Goal: Task Accomplishment & Management: Manage account settings

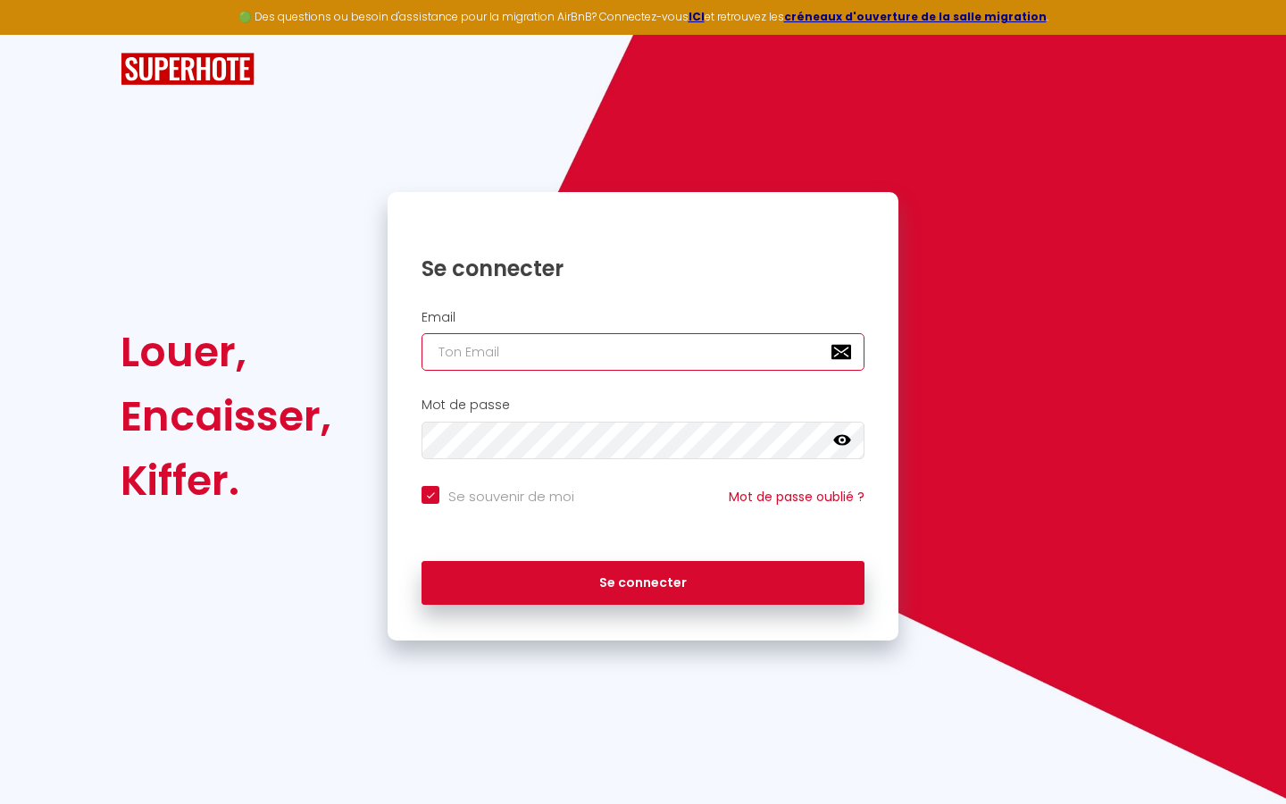
type input "s"
checkbox input "true"
type input "su"
checkbox input "true"
type input "sup"
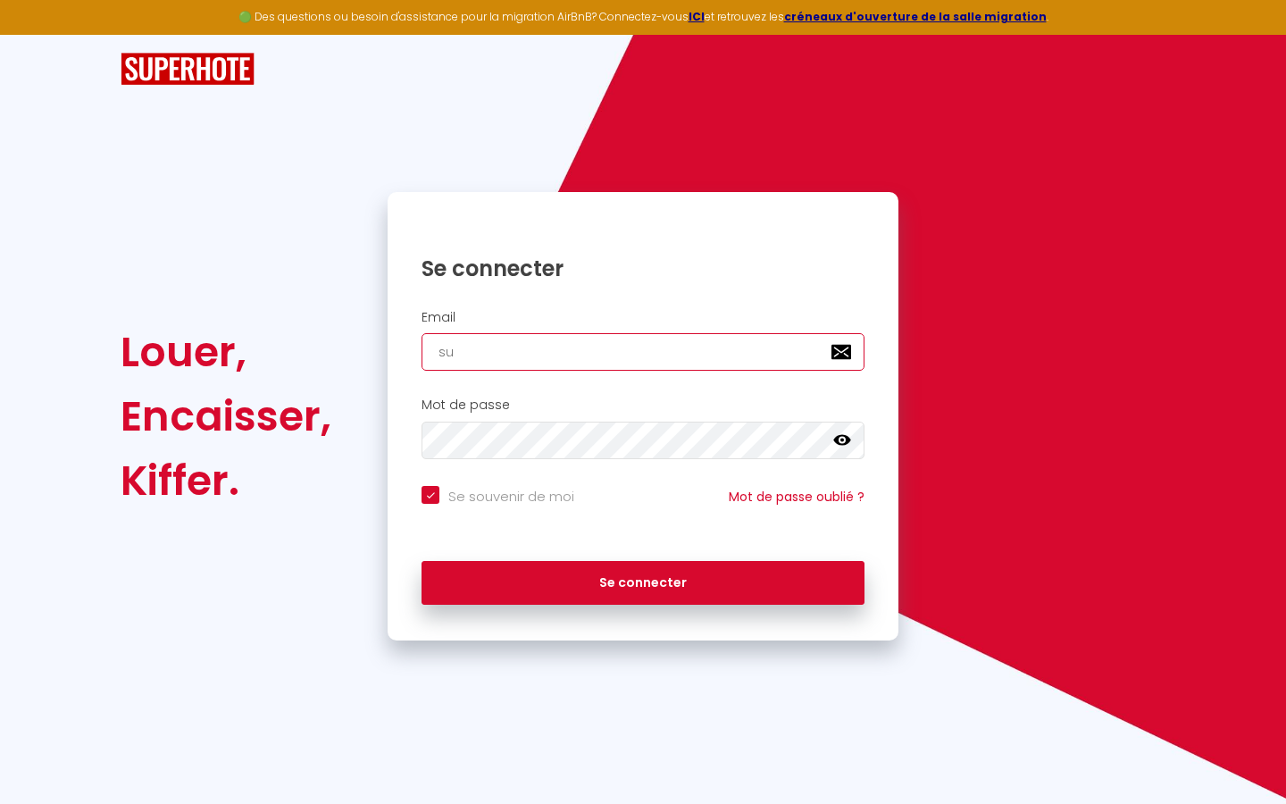
checkbox input "true"
type input "supe"
checkbox input "true"
type input "super"
checkbox input "true"
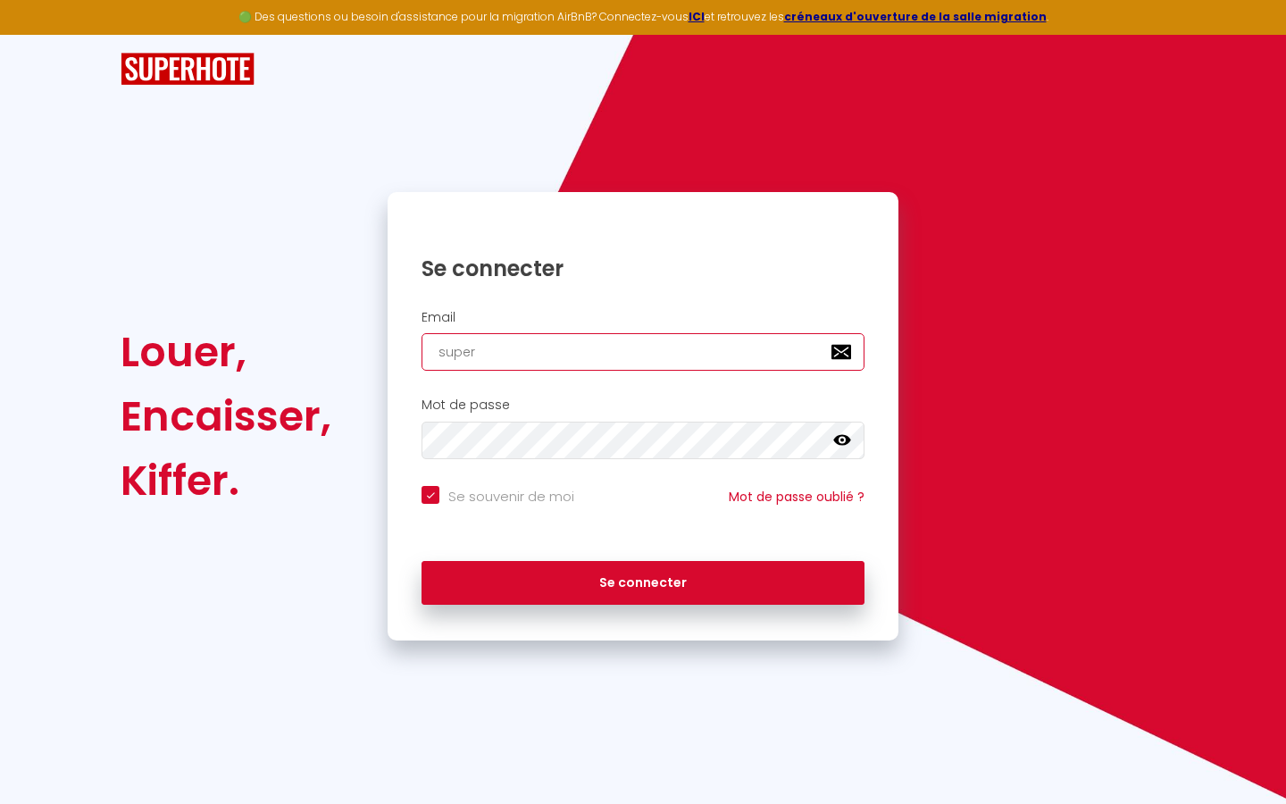
type input "superb"
checkbox input "true"
type input "superbo"
checkbox input "true"
type input "superbor"
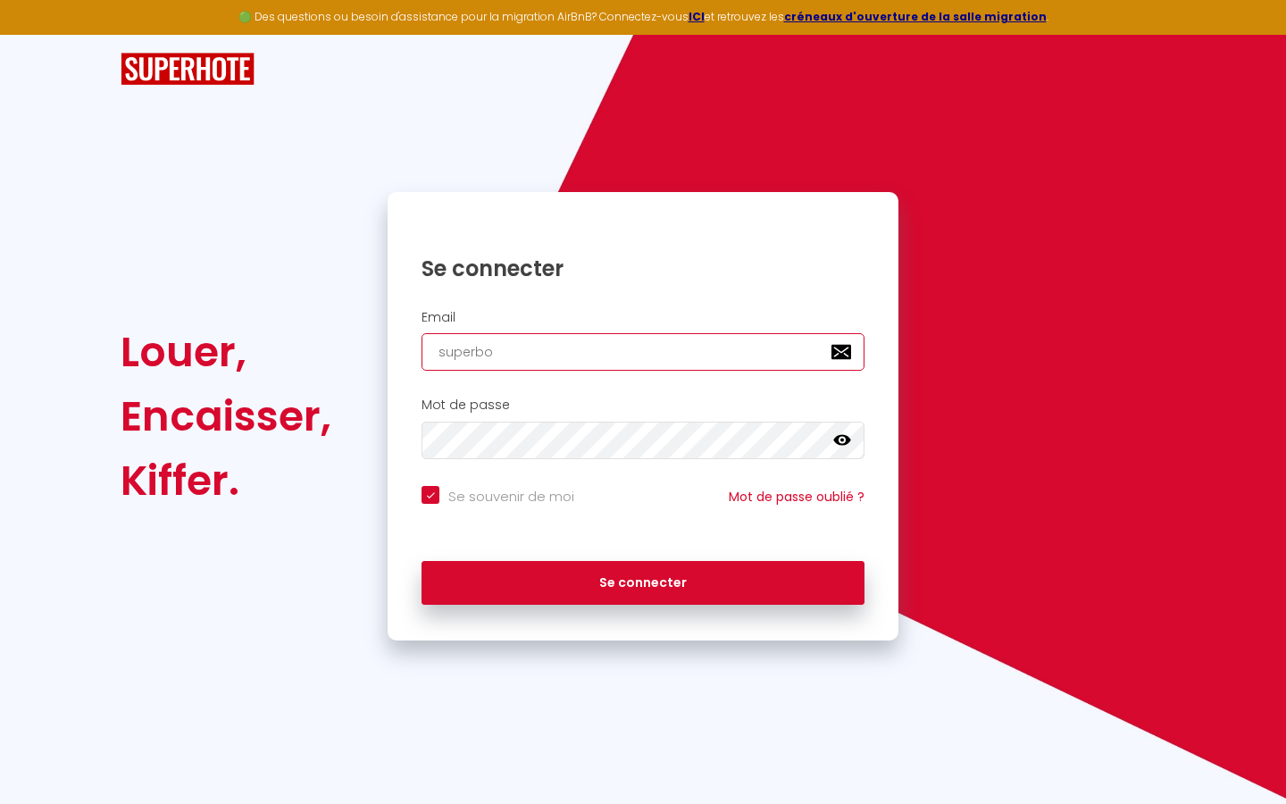
checkbox input "true"
type input "superbord"
checkbox input "true"
type input "superborde"
checkbox input "true"
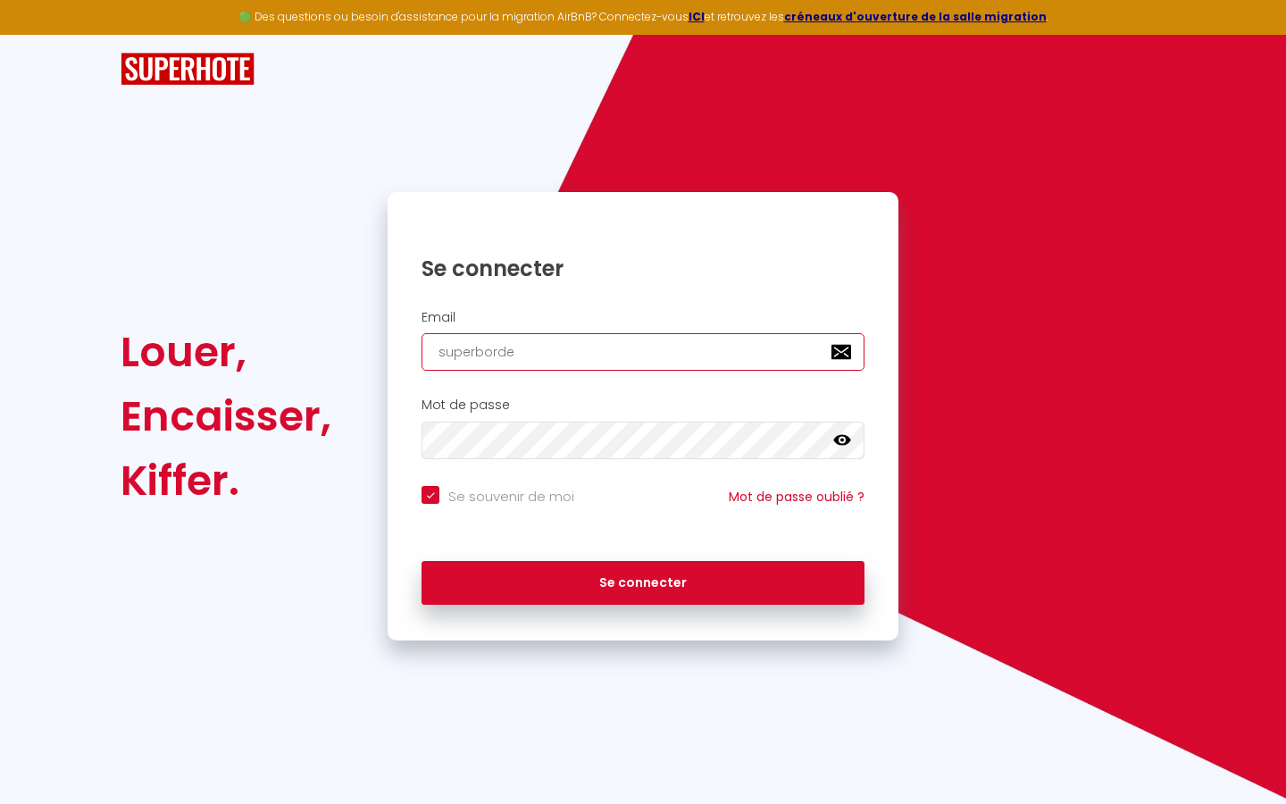
type input "superbordea"
checkbox input "true"
type input "superbordeau"
checkbox input "true"
type input "superbordeaux"
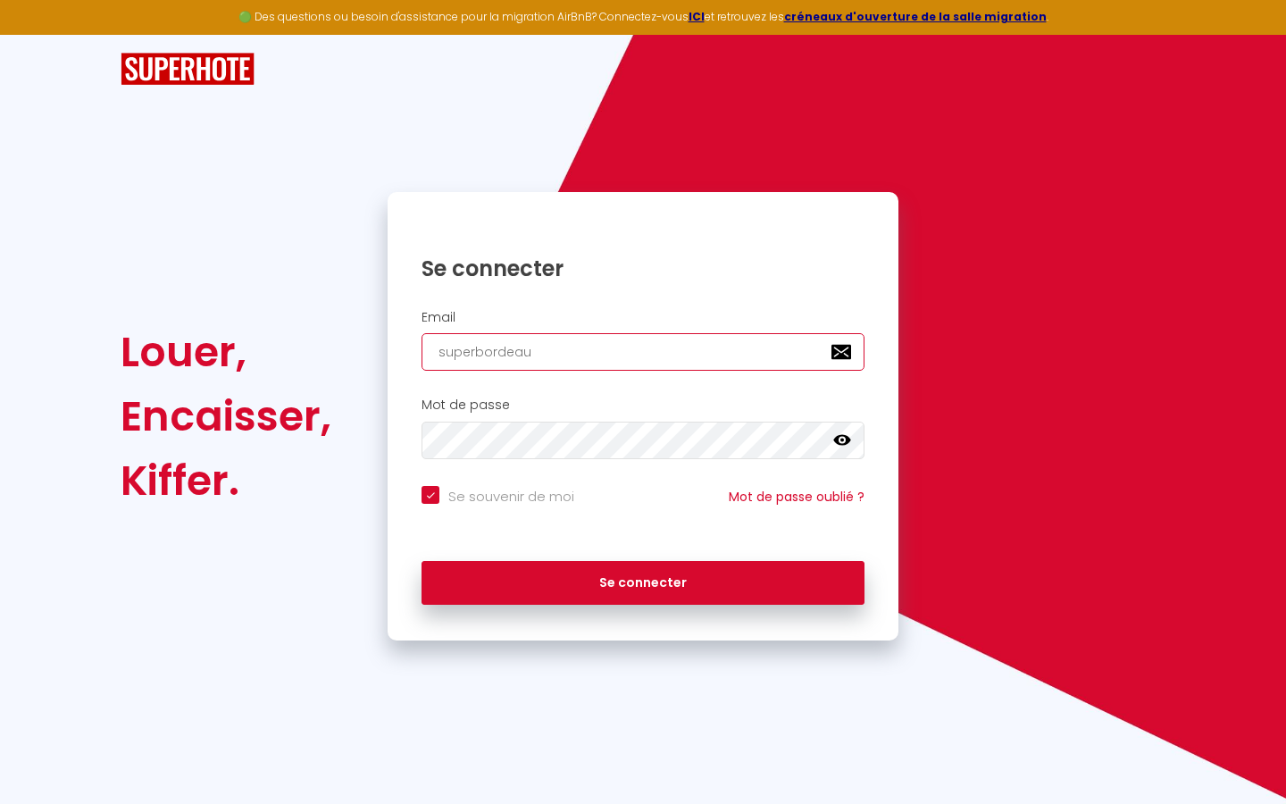
checkbox input "true"
type input "superbordeaux@"
checkbox input "true"
type input "superbordeaux@g"
checkbox input "true"
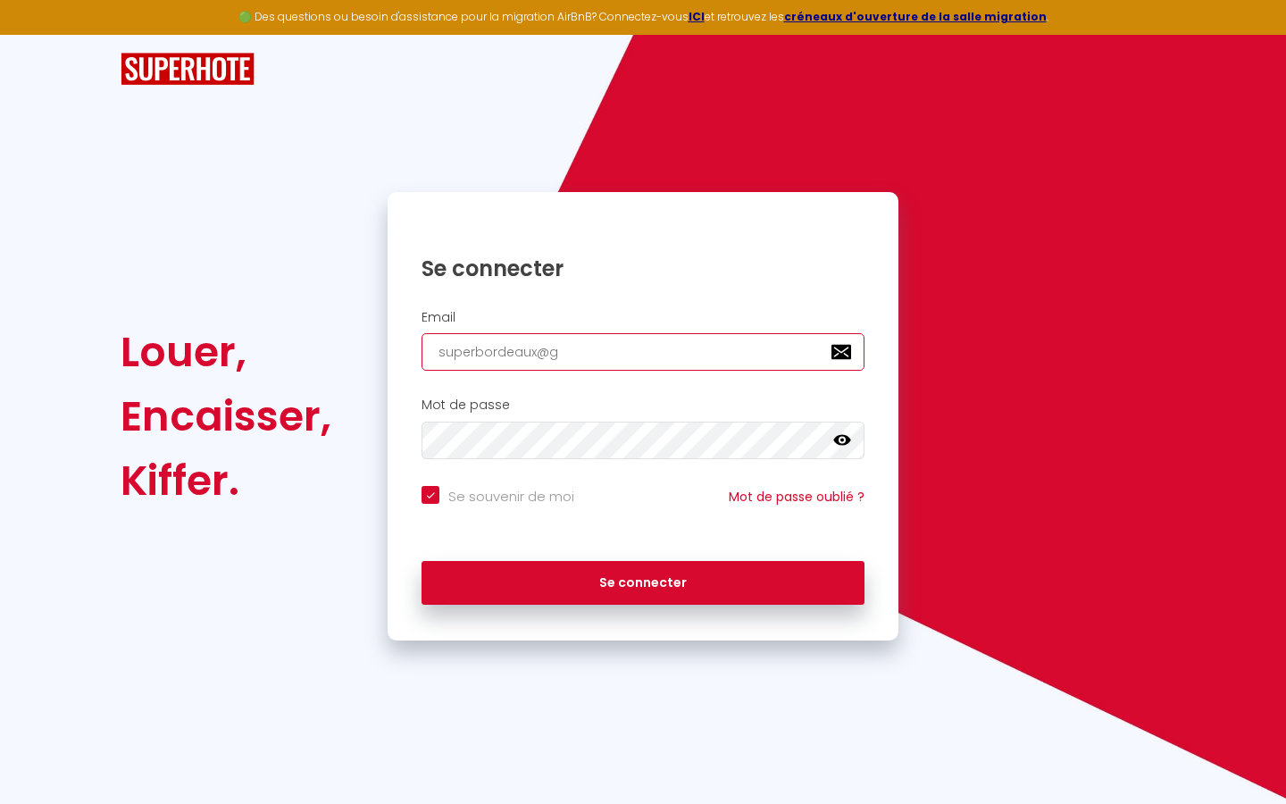
type input "superbordeaux@gm"
checkbox input "true"
type input "superbordeaux@gma"
checkbox input "true"
type input "superbordeaux@gmai"
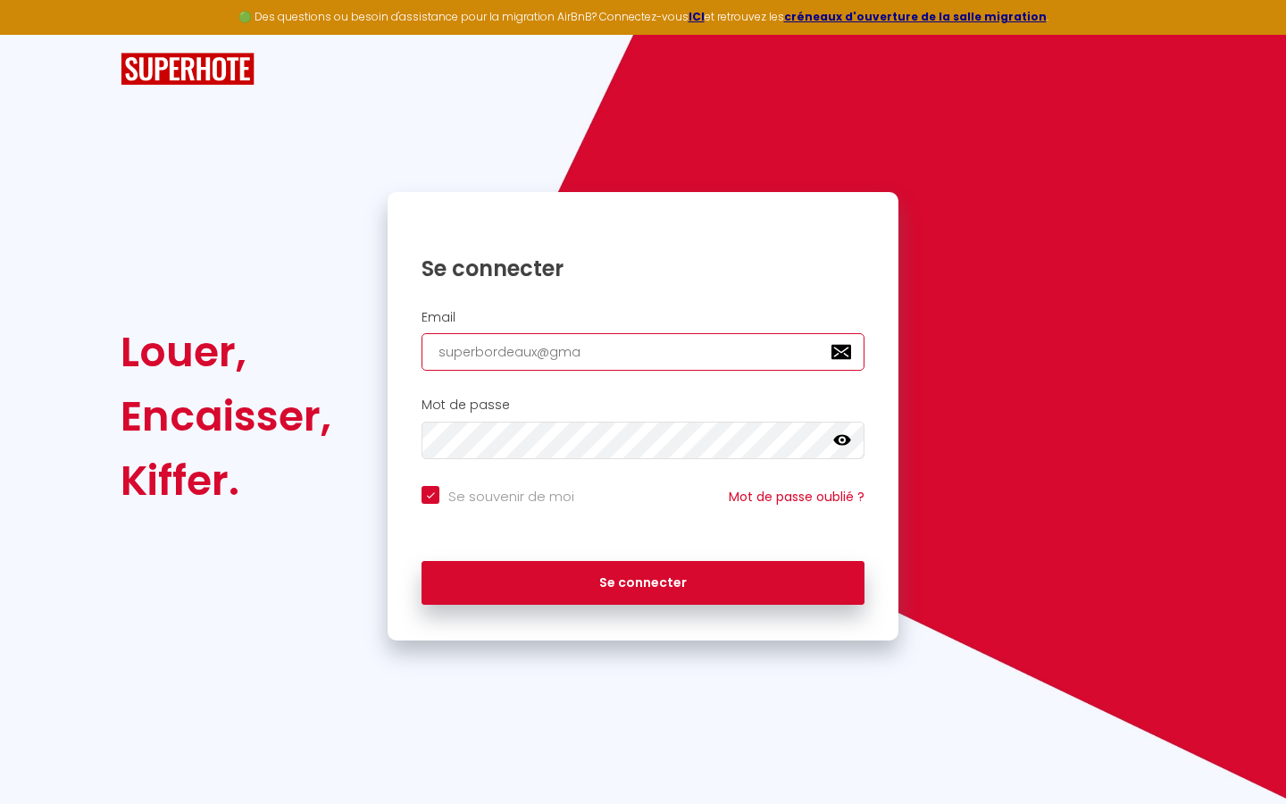
checkbox input "true"
type input "[EMAIL_ADDRESS]"
checkbox input "true"
type input "[EMAIL_ADDRESS]."
checkbox input "true"
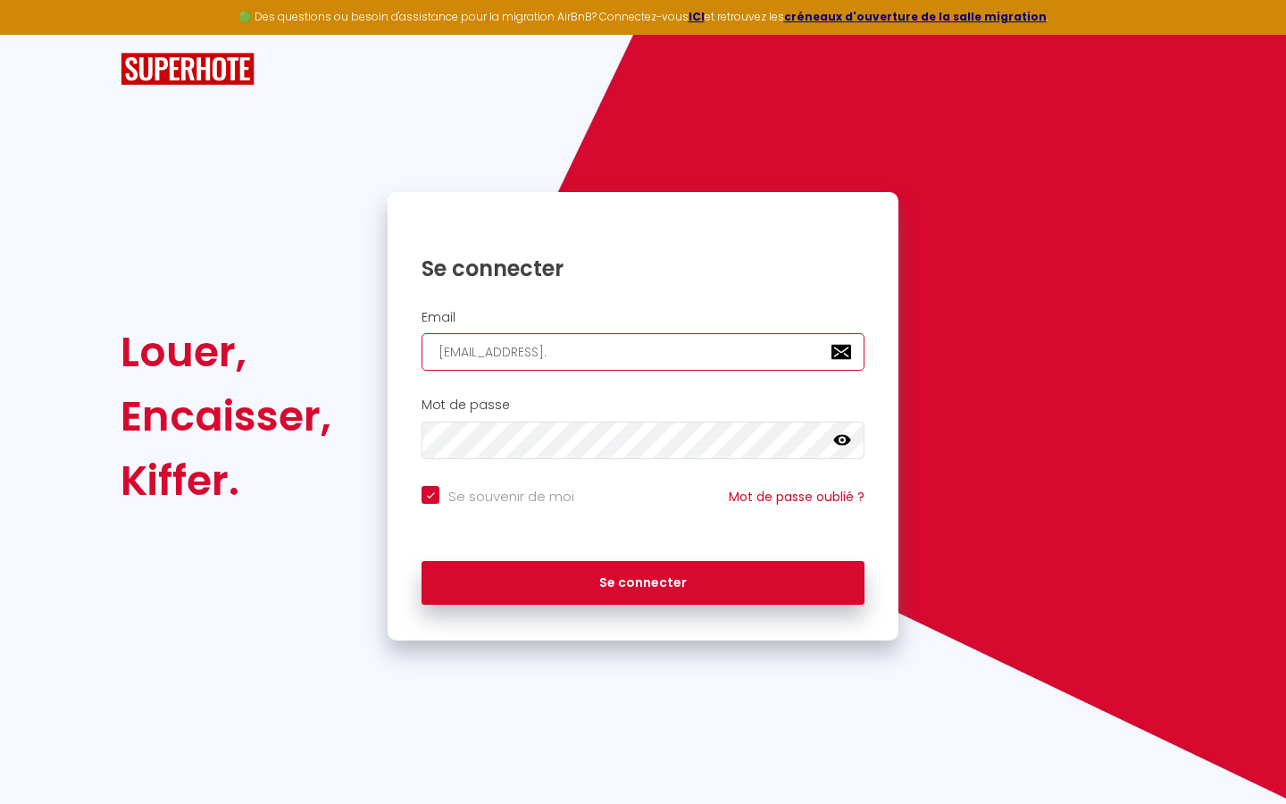
type input "superbordeaux@gmail.c"
checkbox input "true"
type input "[EMAIL_ADDRESS][DOMAIN_NAME]"
checkbox input "true"
type input "[EMAIL_ADDRESS][DOMAIN_NAME]"
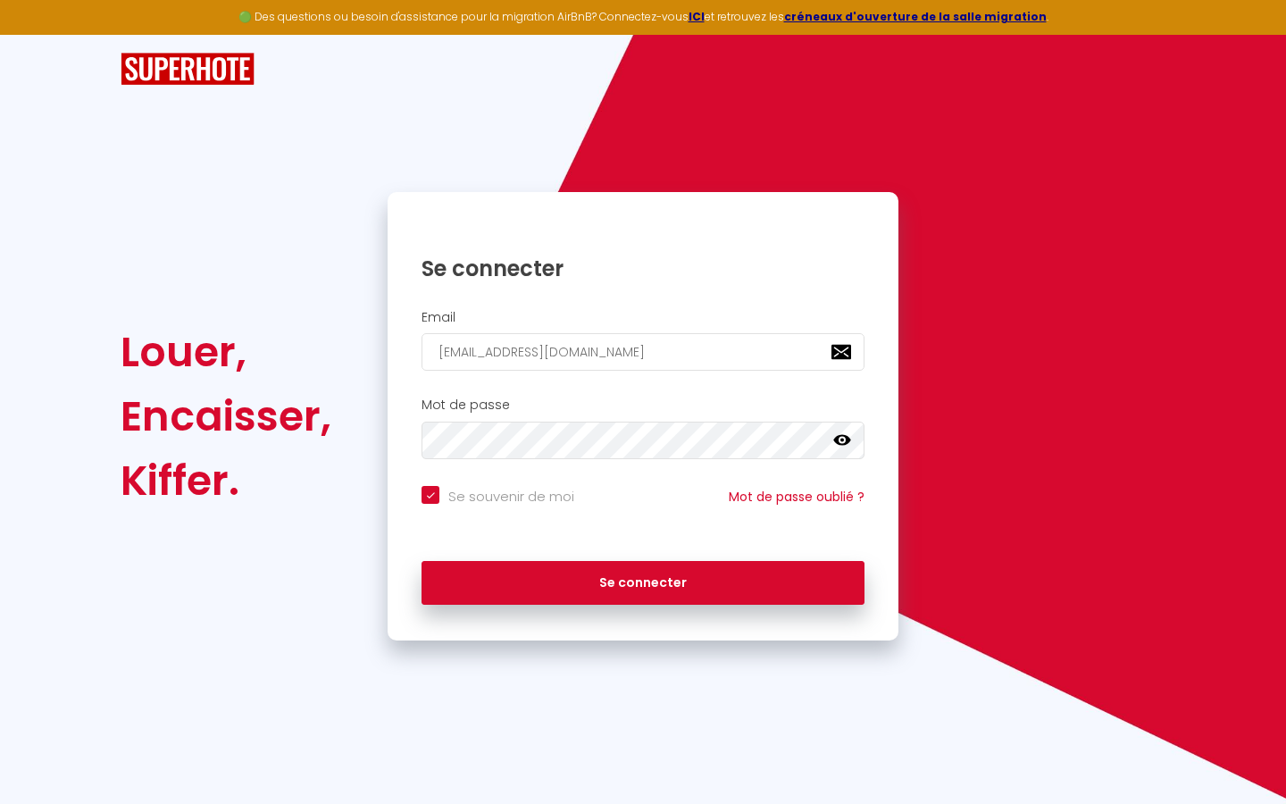
checkbox input "true"
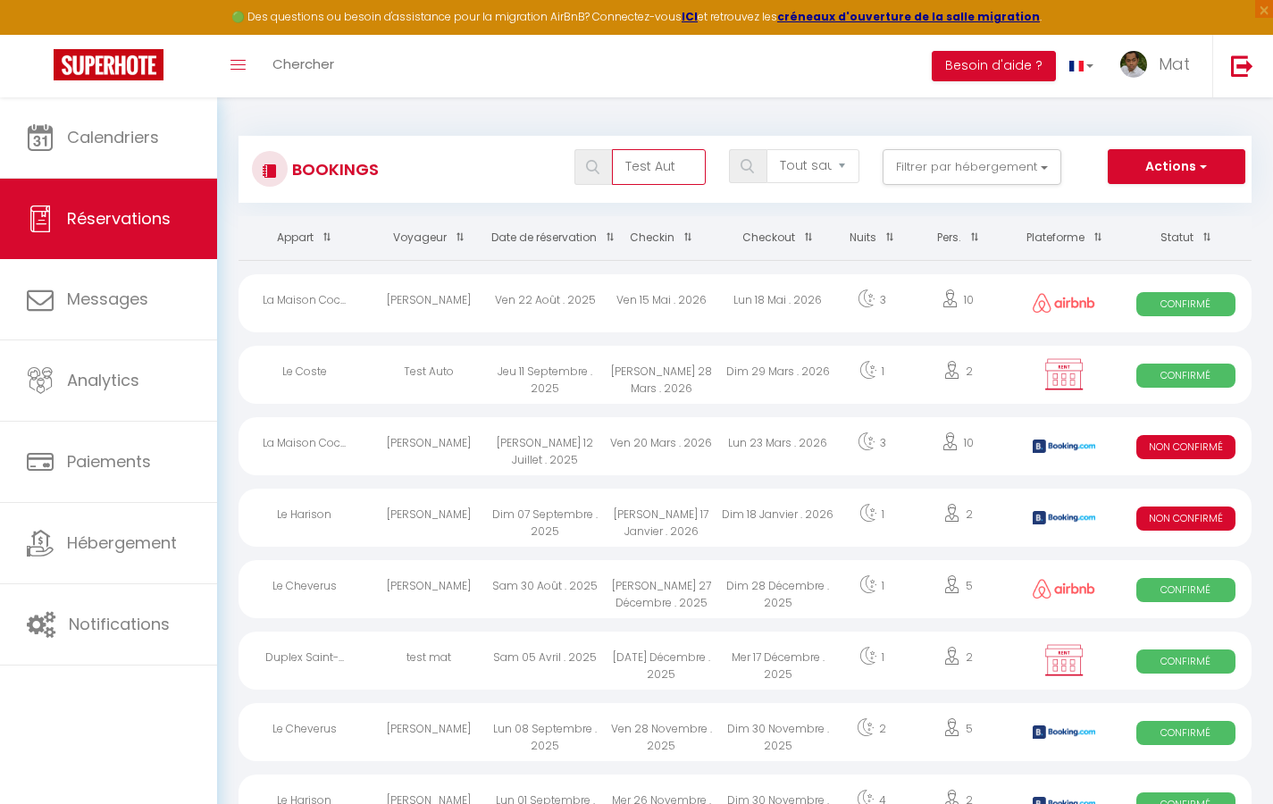
type input "Test Auto"
select select "OK"
select select "KO"
select select "0"
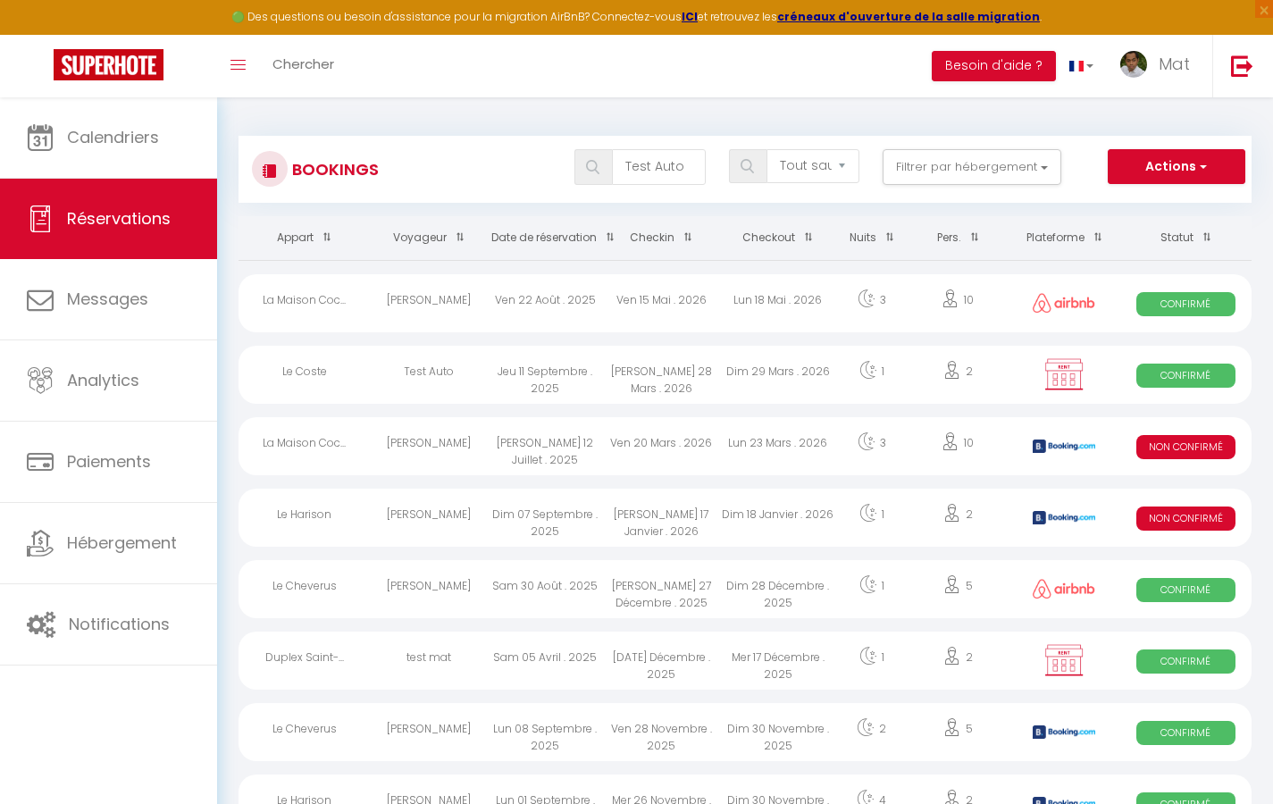
select select "1"
select select
select select "32380"
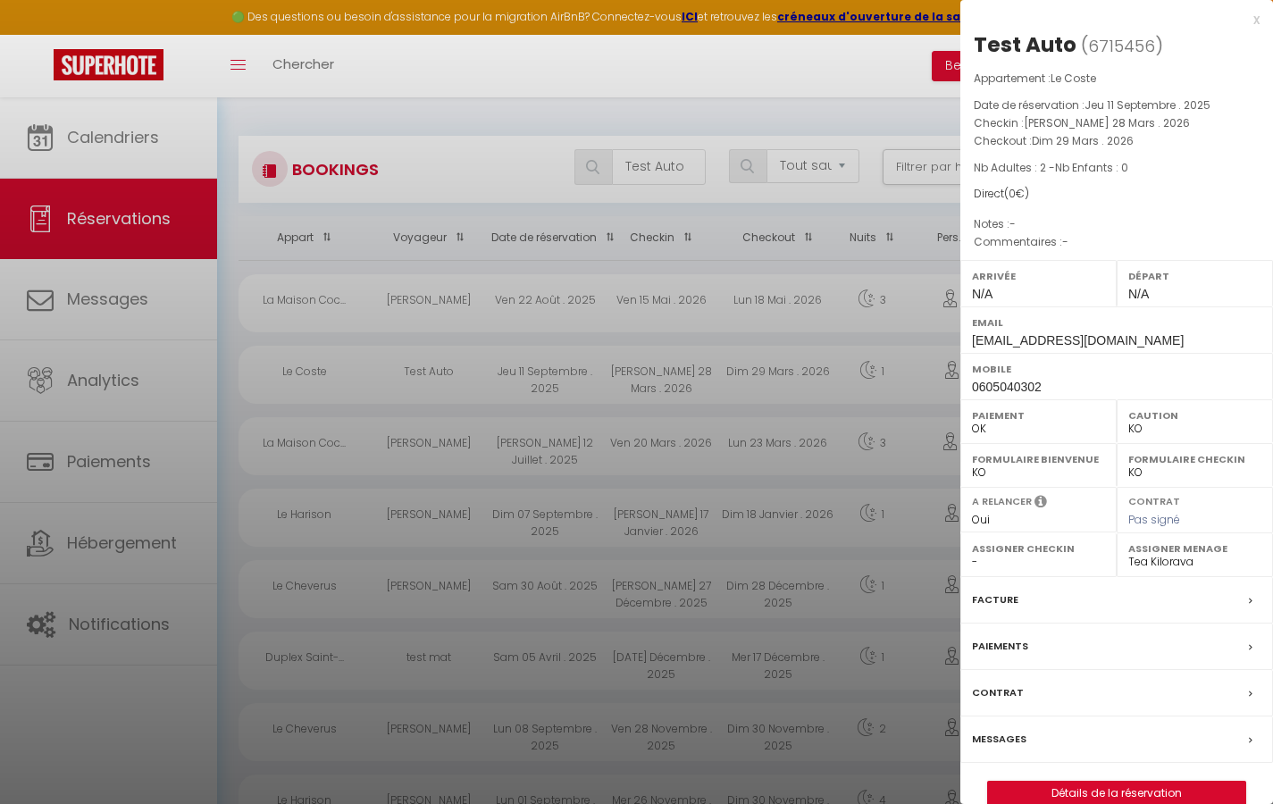
scroll to position [10, 0]
select select
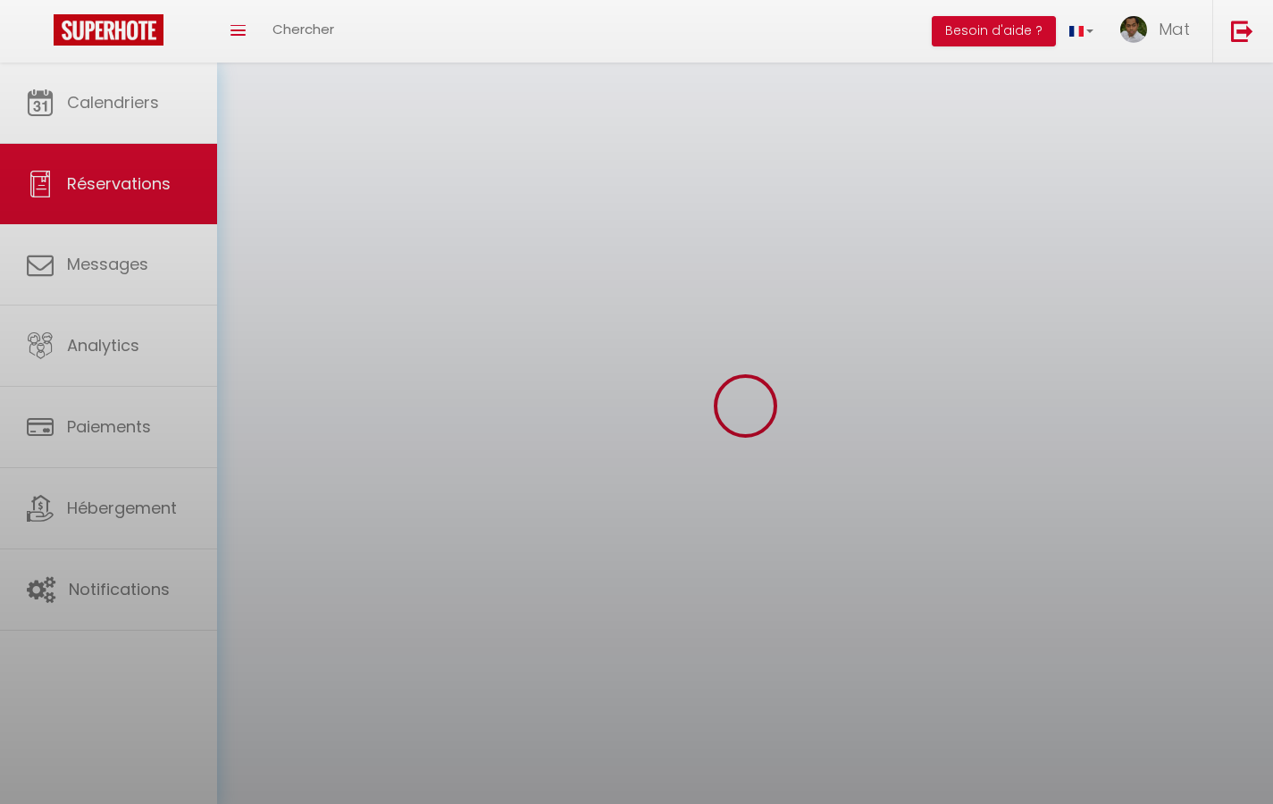
select select
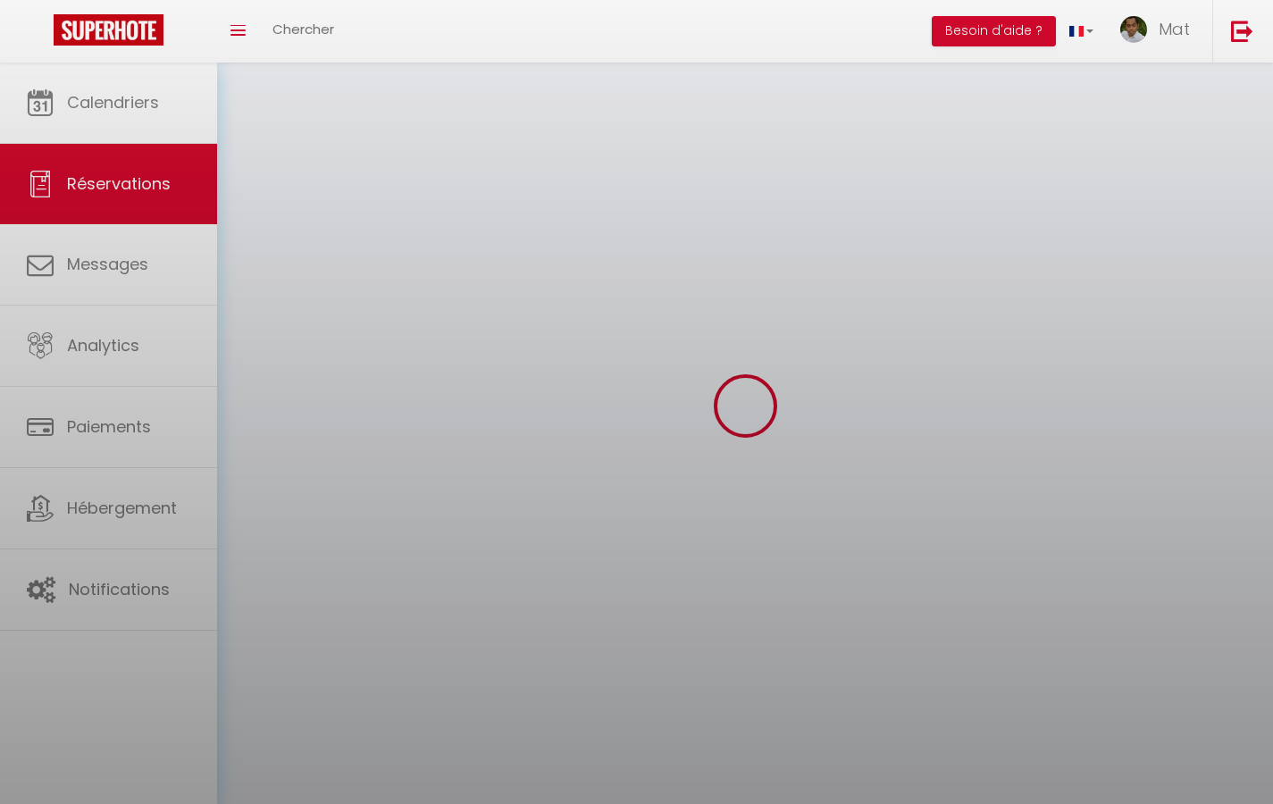
select select
checkbox input "false"
select select
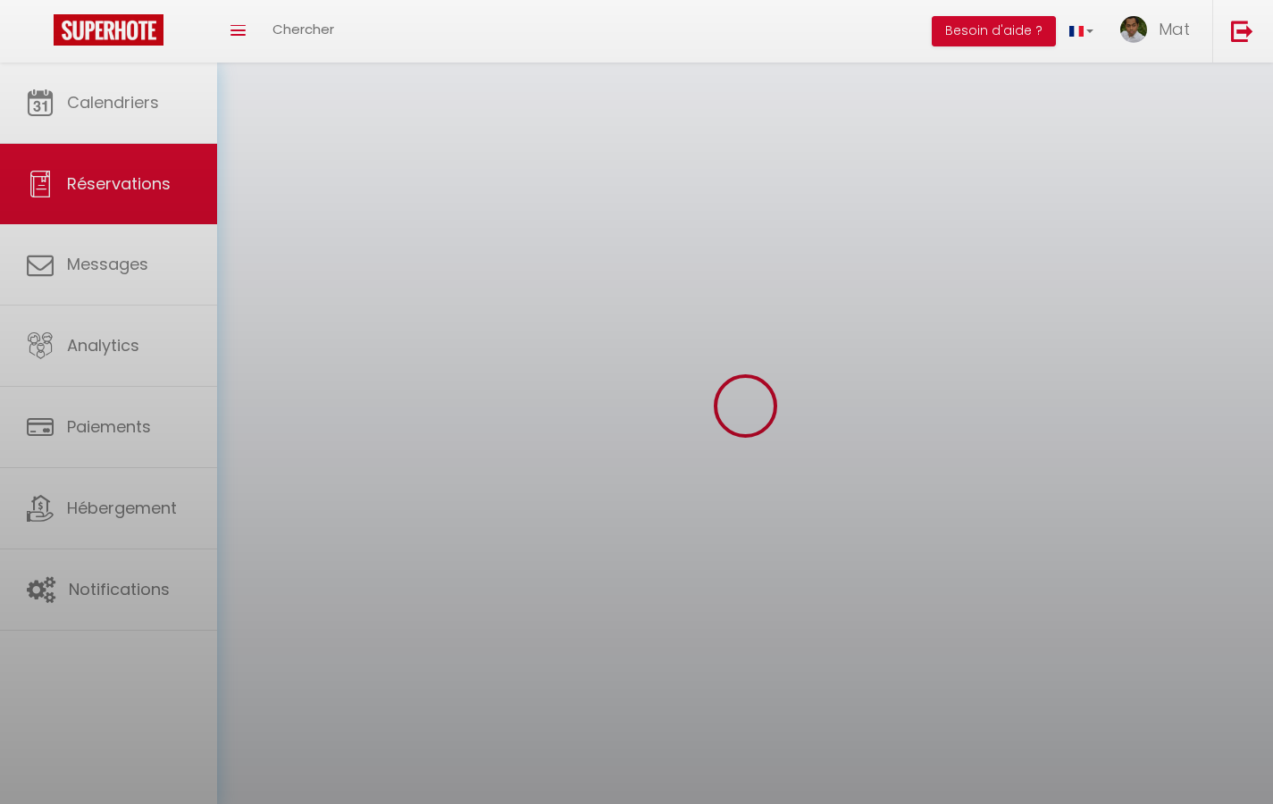
select select
checkbox input "false"
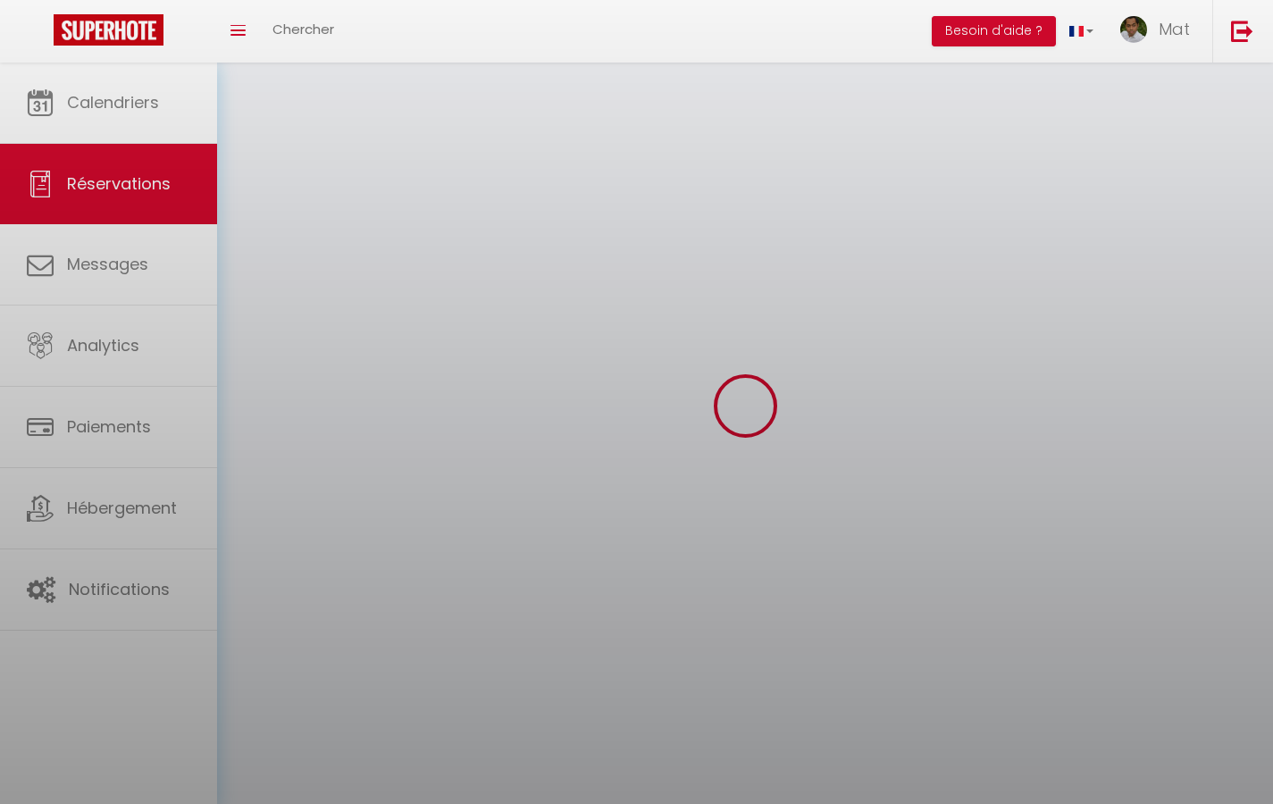
select select
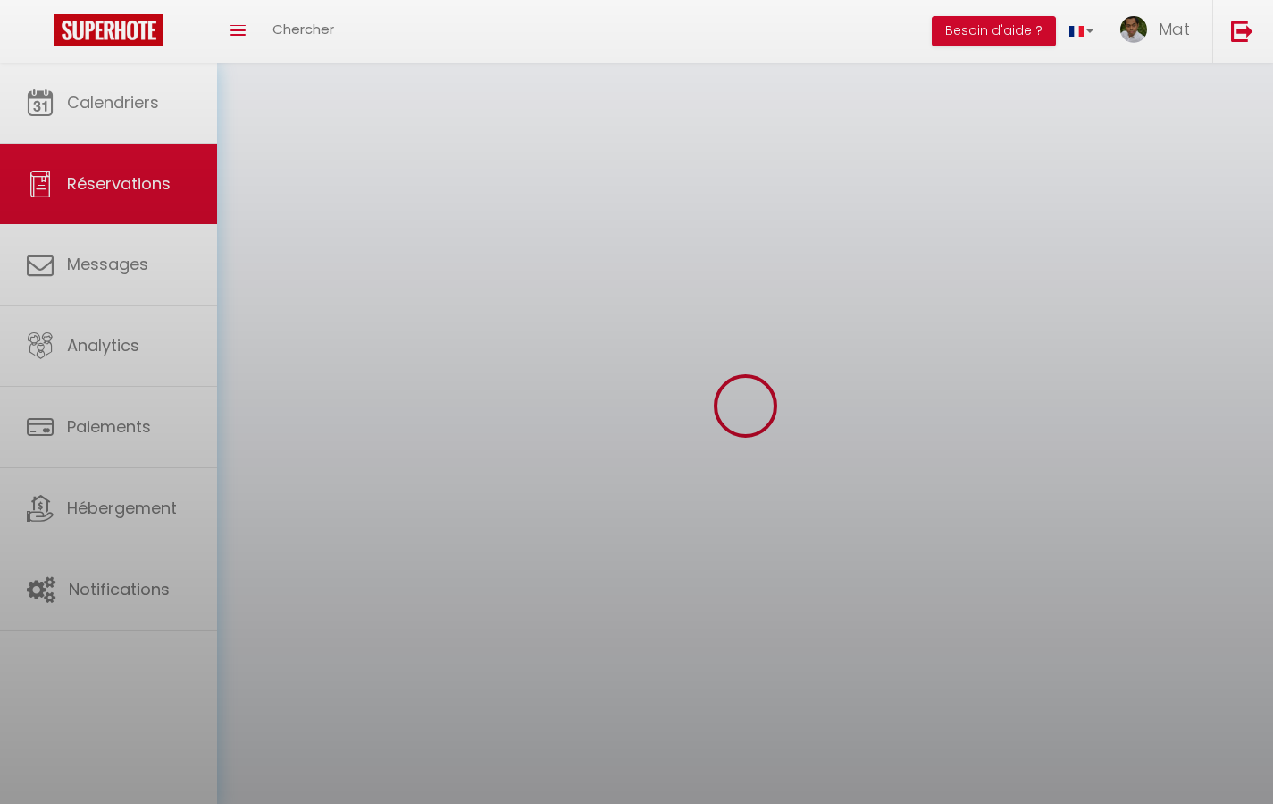
select select
checkbox input "false"
